Goal: Register for event/course

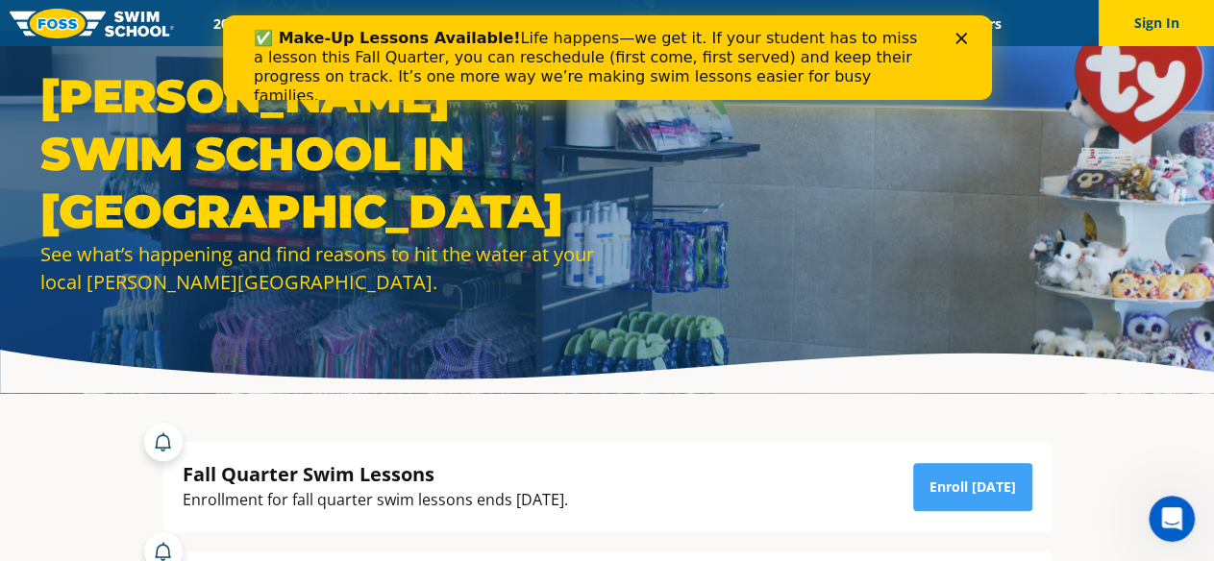
click at [957, 35] on polygon "Close" at bounding box center [960, 39] width 12 height 12
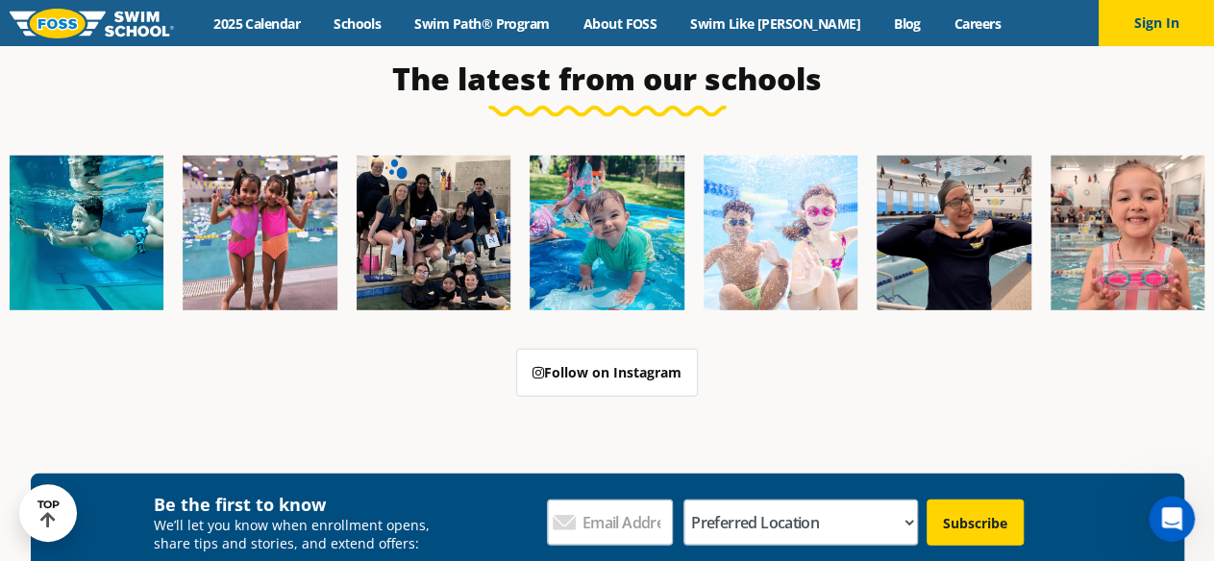
scroll to position [6184, 0]
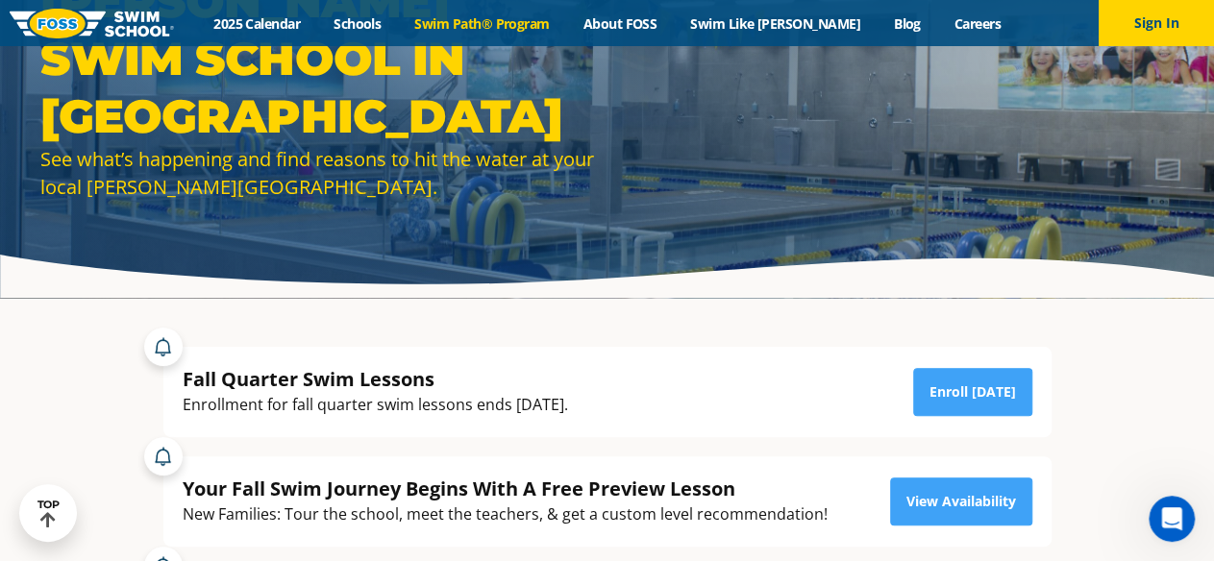
click at [517, 21] on link "Swim Path® Program" at bounding box center [482, 23] width 168 height 18
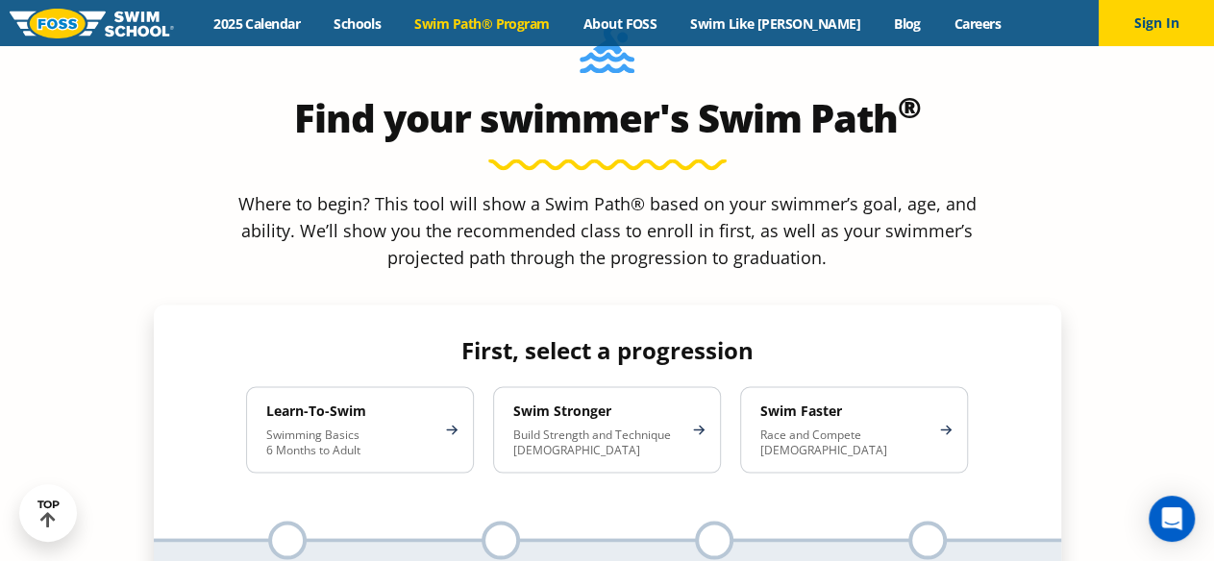
scroll to position [1603, 0]
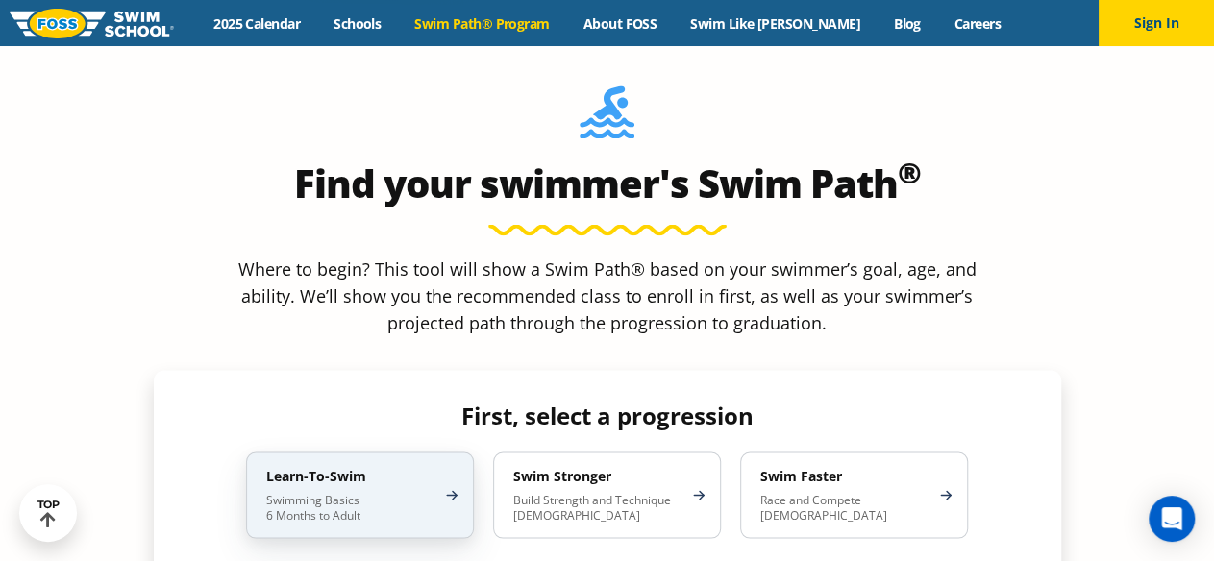
click at [307, 492] on p "Swimming Basics 6 Months to Adult" at bounding box center [350, 507] width 168 height 31
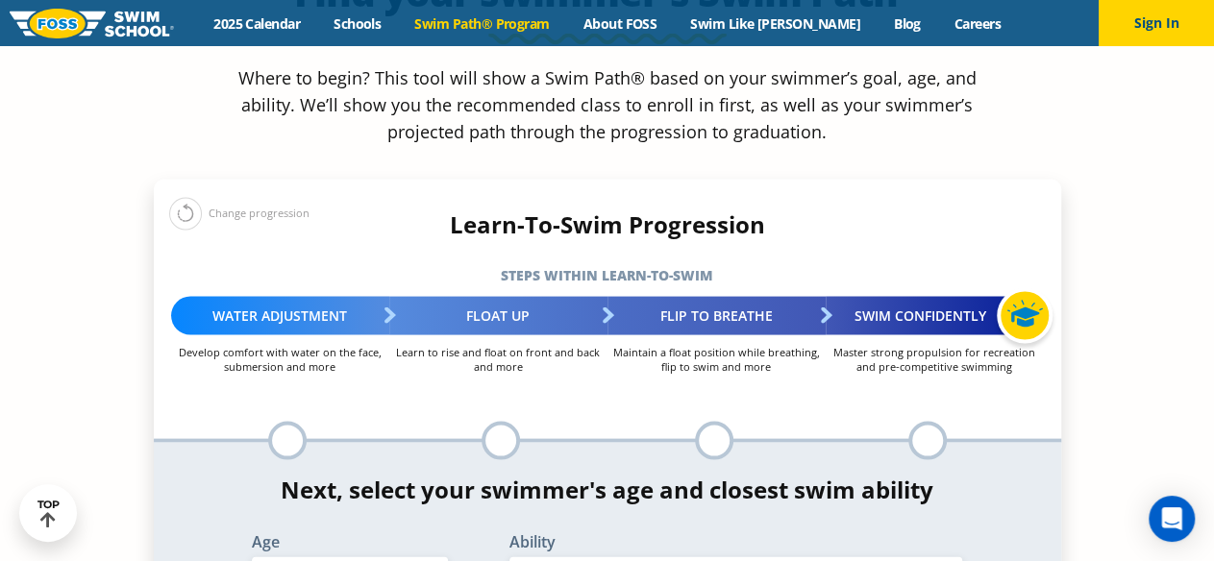
scroll to position [1799, 0]
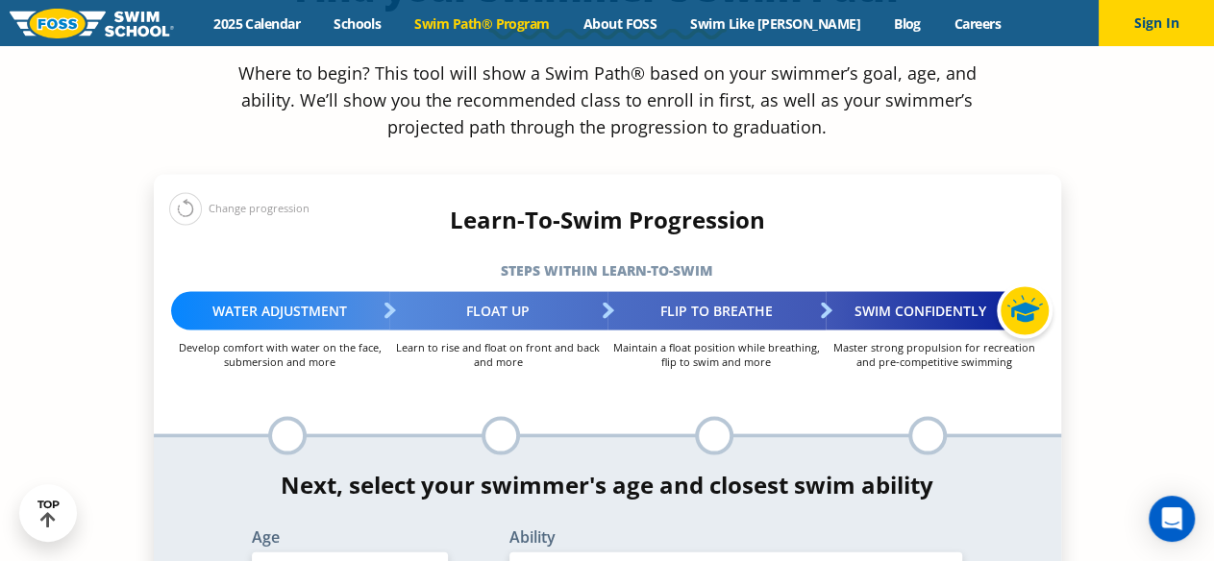
click at [424, 552] on select "Select Age [DEMOGRAPHIC_DATA] months - 1 year 1 year 2 years 3 years 4 years 5 …" at bounding box center [350, 572] width 196 height 40
select select "6-months---1-year"
click at [252, 552] on select "Select Age [DEMOGRAPHIC_DATA] months - 1 year 1 year 2 years 3 years 4 years 5 …" at bounding box center [350, 572] width 196 height 40
click at [623, 552] on select "Select Ability First in-water experience Comfortable with water poured over the…" at bounding box center [736, 572] width 454 height 40
select select "6-months---1-year-first-in-water-experience"
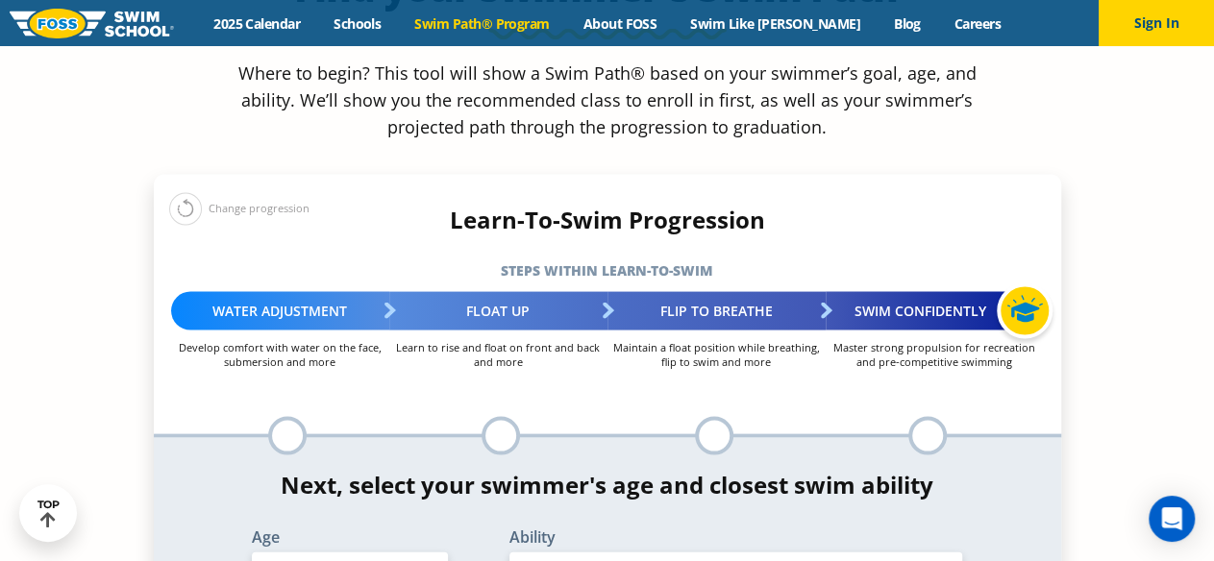
click at [509, 552] on select "Select Ability First in-water experience Comfortable with water poured over the…" at bounding box center [736, 572] width 454 height 40
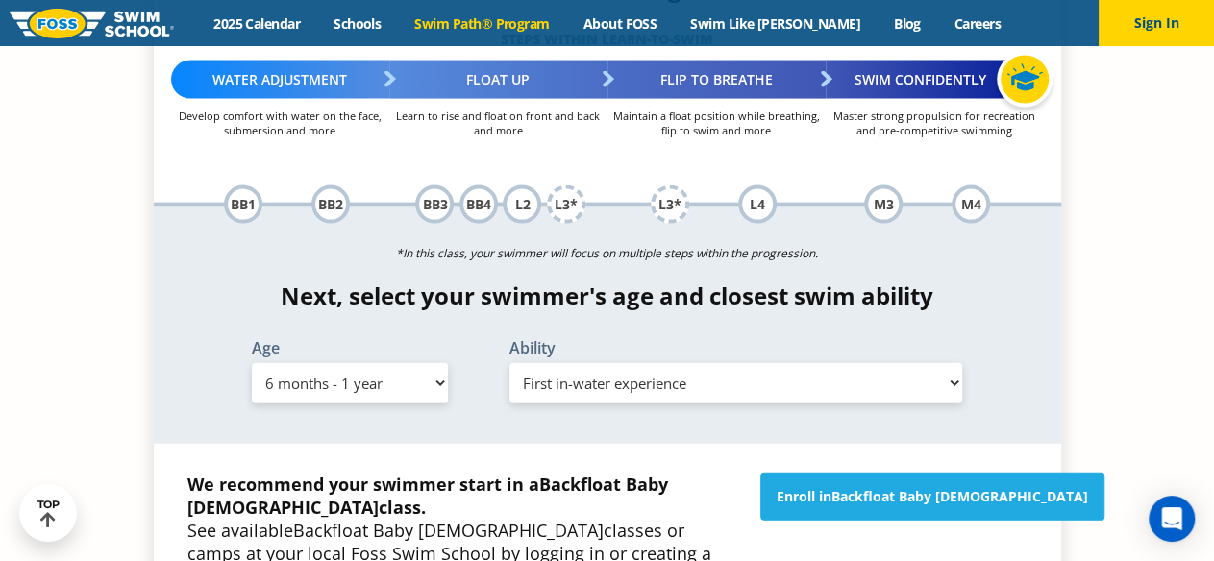
scroll to position [2035, 0]
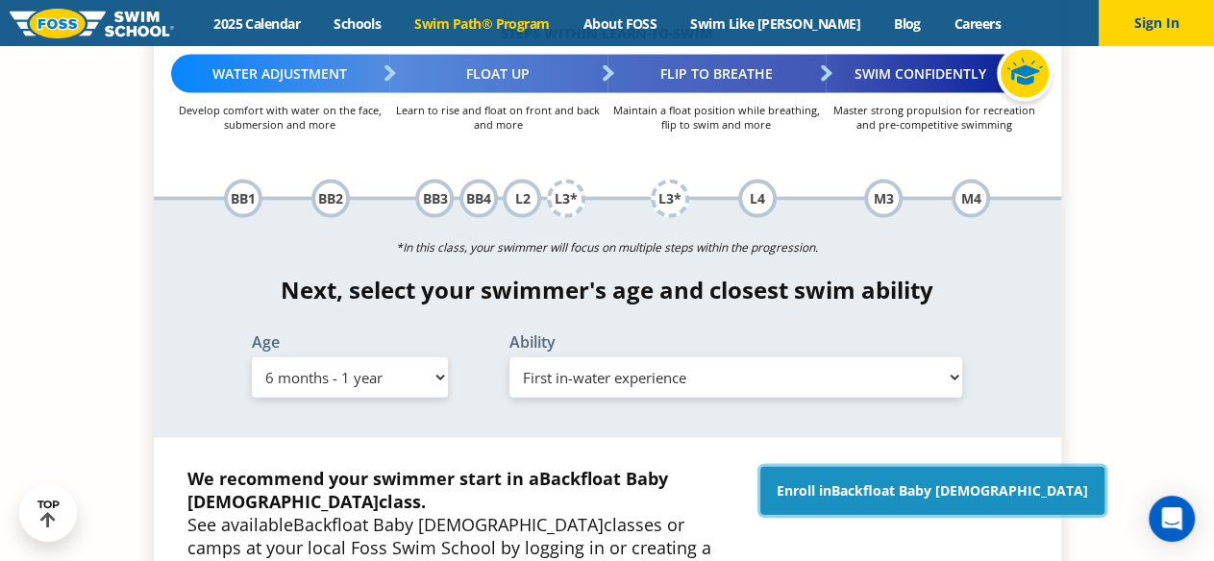
click at [938, 481] on span "Backfloat Baby [DEMOGRAPHIC_DATA]" at bounding box center [959, 490] width 257 height 18
